Goal: Check status: Check status

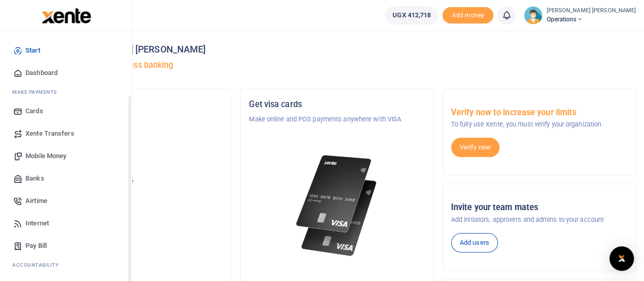
scroll to position [83, 0]
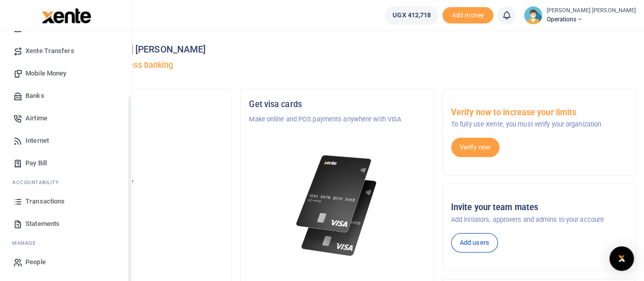
click at [128, 258] on div "Start Dashboard M ake Payments Cards Xente Transfers Mobile Money Banks Airtime…" at bounding box center [66, 115] width 132 height 333
click at [41, 195] on link "Transactions" at bounding box center [66, 201] width 116 height 22
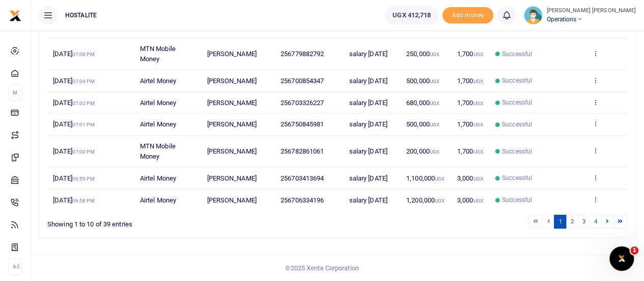
scroll to position [259, 0]
click at [576, 228] on link "2" at bounding box center [572, 221] width 12 height 14
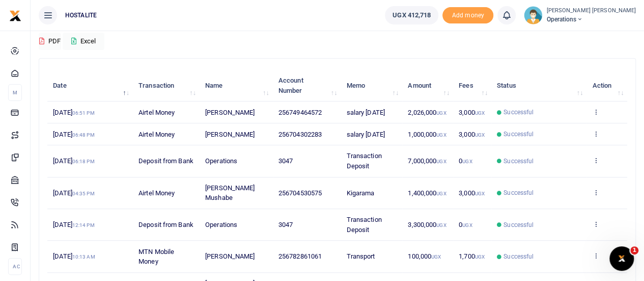
scroll to position [264, 0]
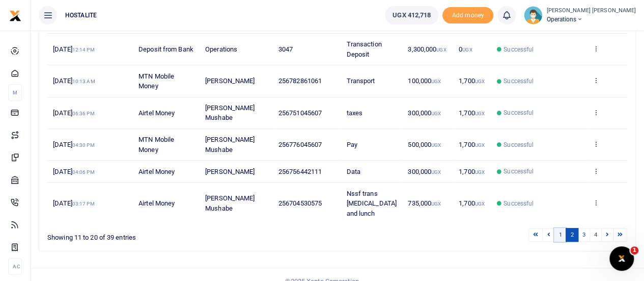
click at [559, 228] on link "1" at bounding box center [560, 235] width 12 height 14
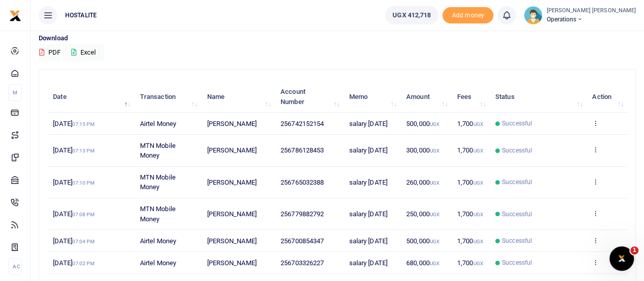
scroll to position [294, 0]
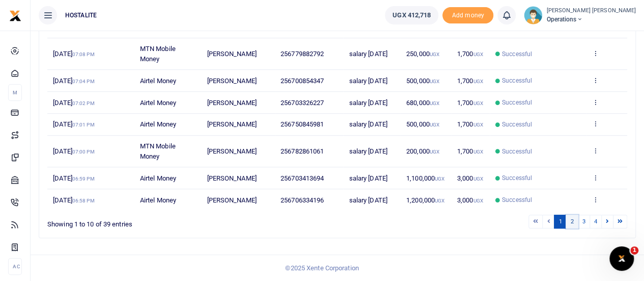
click at [571, 219] on link "2" at bounding box center [572, 221] width 12 height 14
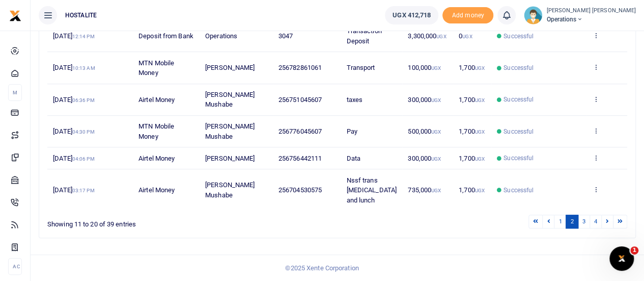
scroll to position [264, 0]
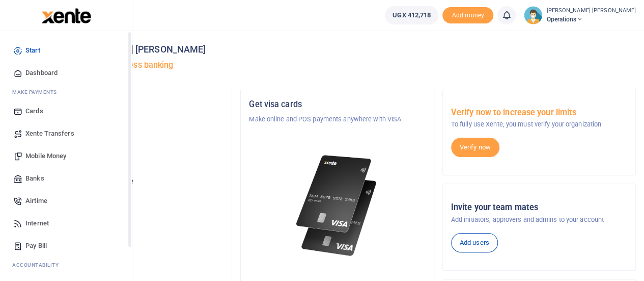
scroll to position [83, 0]
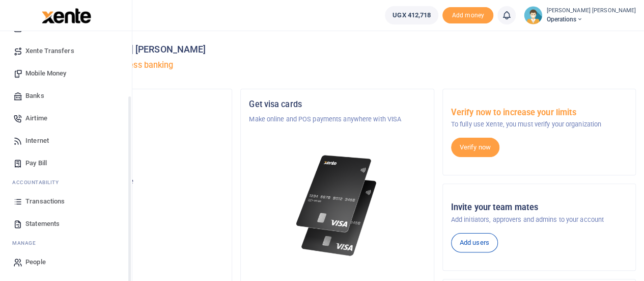
click at [128, 265] on div "Start Dashboard M ake Payments Cards Xente Transfers Mobile Money Banks Airtime…" at bounding box center [66, 115] width 132 height 333
click at [55, 203] on span "Transactions" at bounding box center [44, 201] width 39 height 10
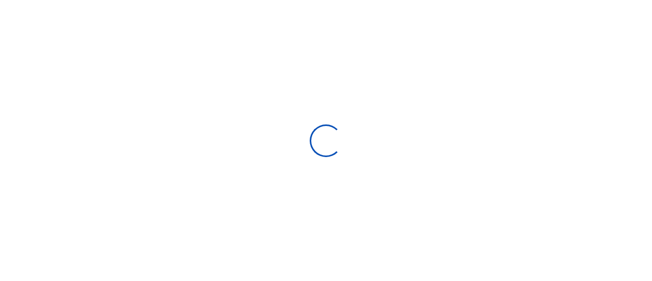
select select
type input "[DATE] - [DATE]"
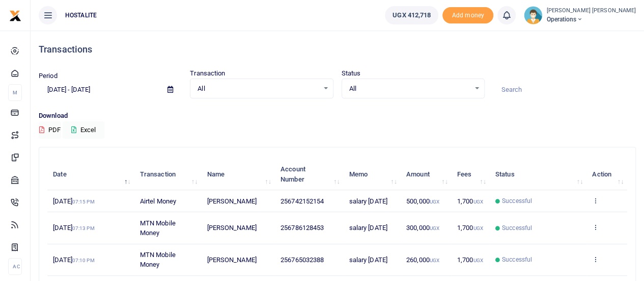
scroll to position [246, 0]
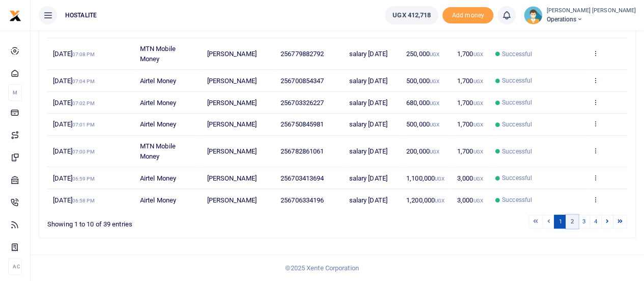
click at [576, 228] on link "2" at bounding box center [572, 221] width 12 height 14
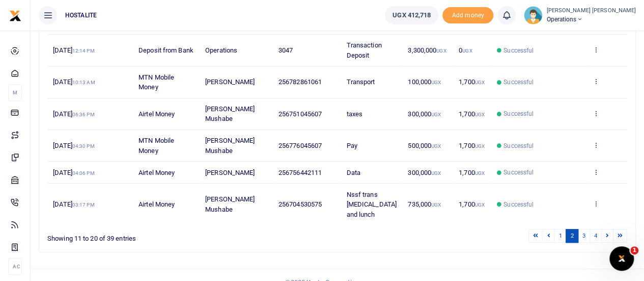
scroll to position [264, 0]
